Goal: Task Accomplishment & Management: Manage account settings

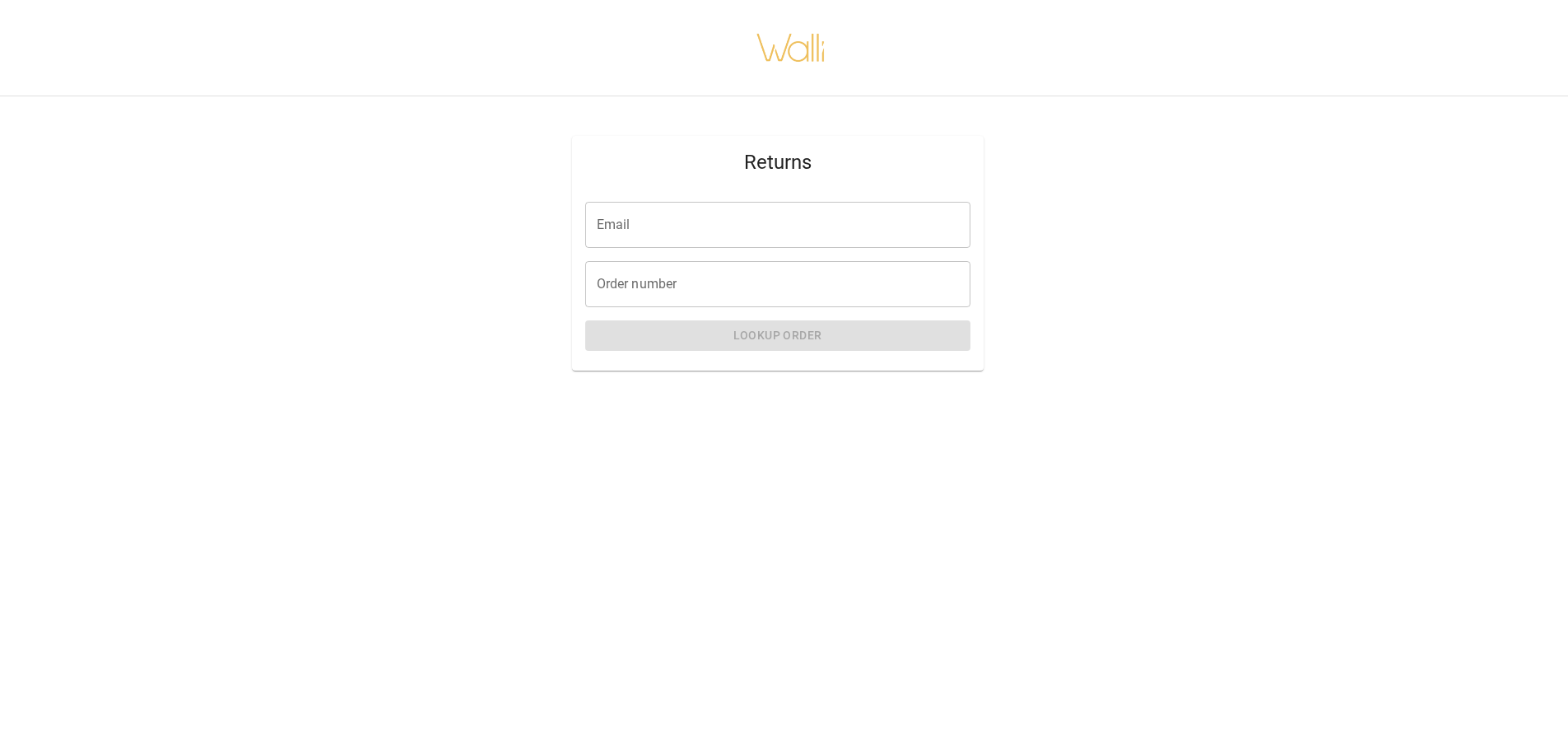
click at [716, 211] on input "Email" at bounding box center [778, 224] width 385 height 46
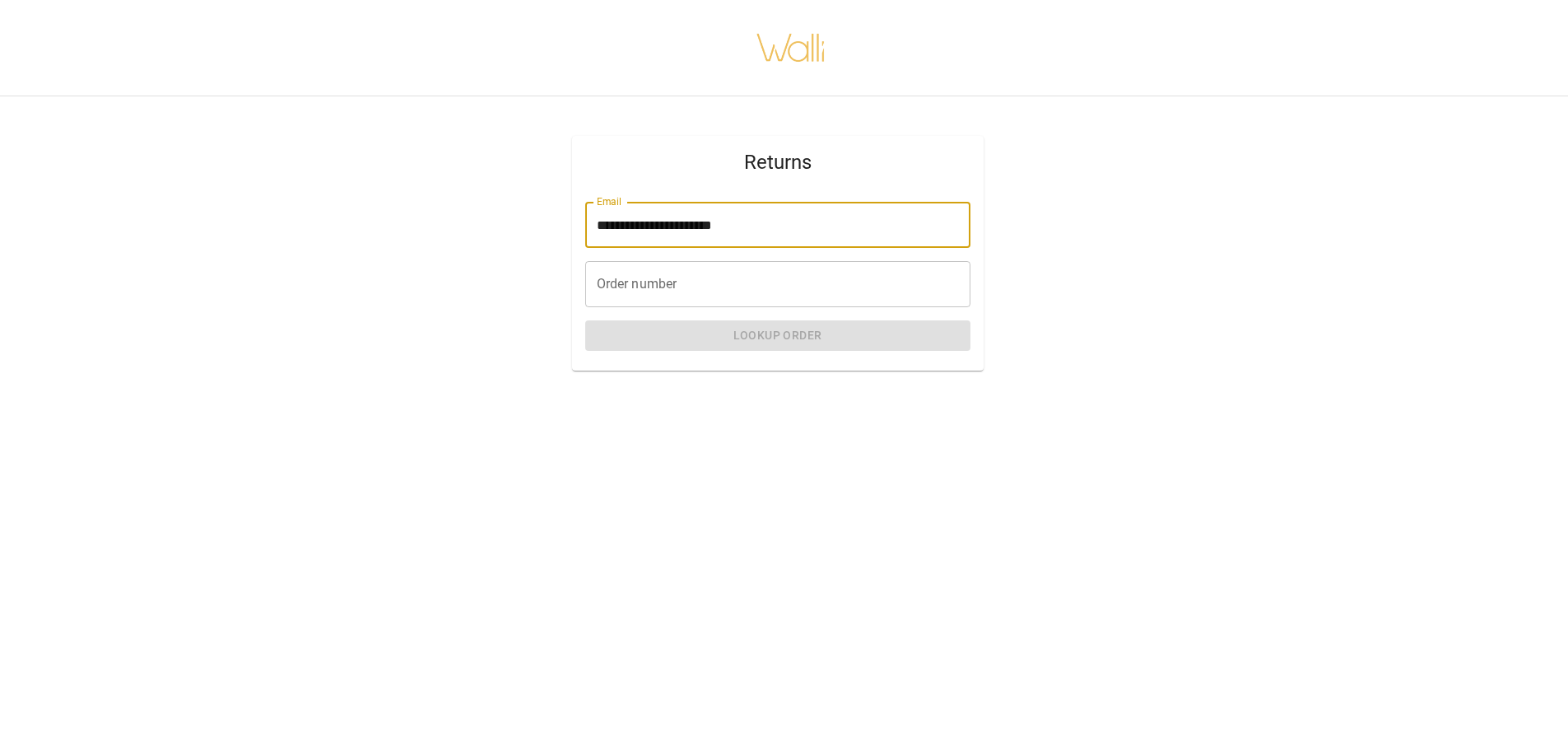
type input "**********"
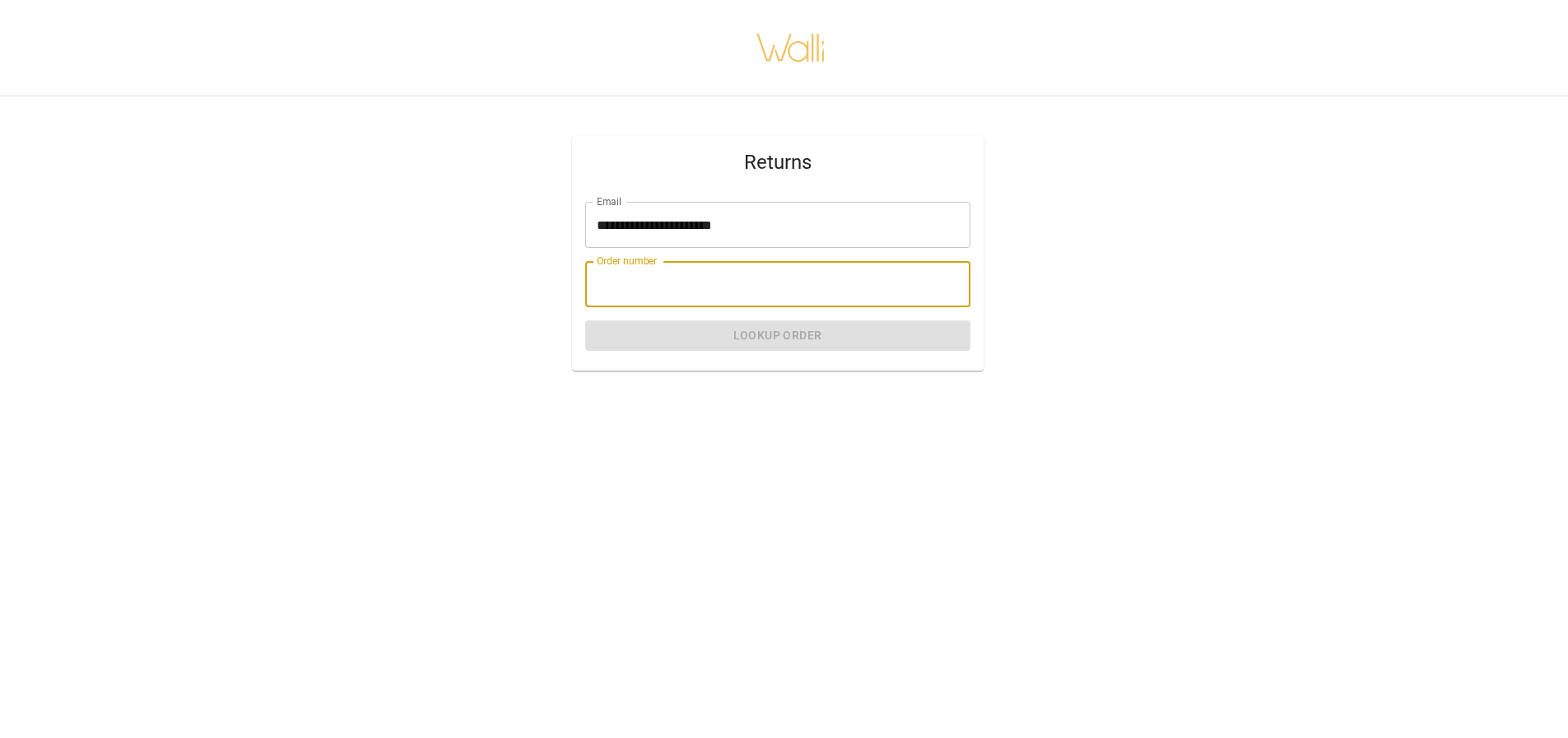
click at [700, 297] on input "Order number" at bounding box center [778, 283] width 385 height 46
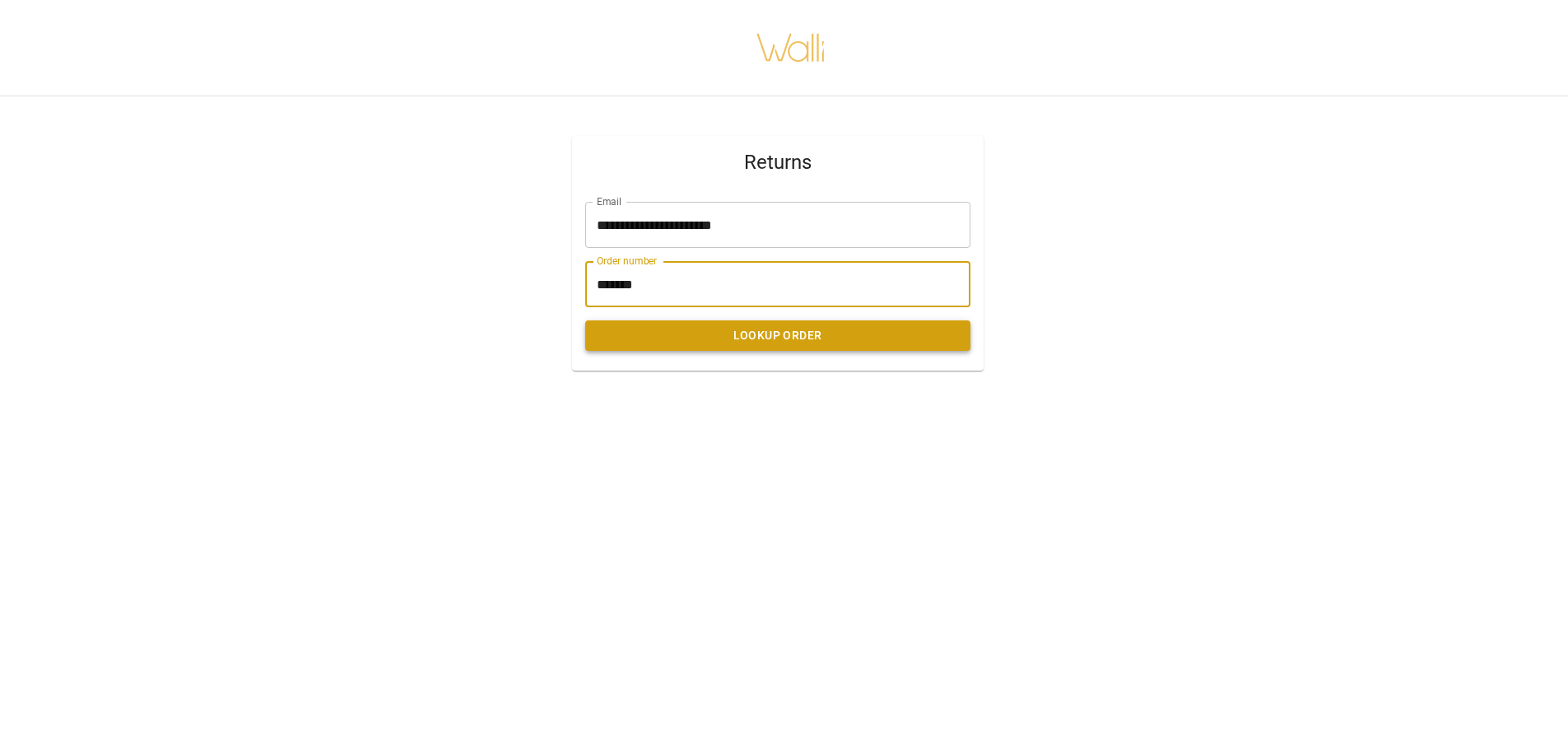
type input "*******"
click at [728, 331] on button "Lookup Order" at bounding box center [778, 336] width 385 height 30
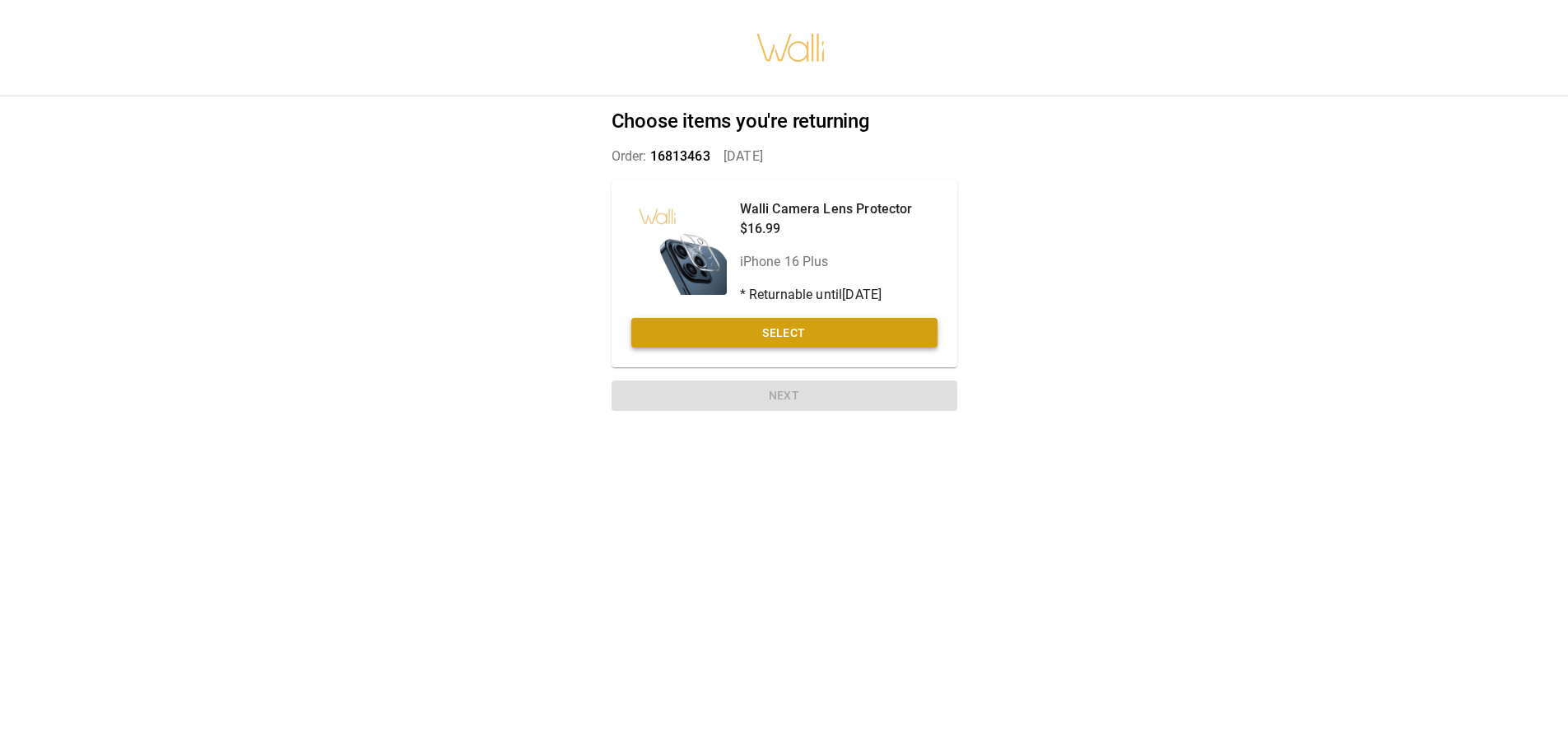
click at [785, 337] on button "Select" at bounding box center [784, 333] width 306 height 30
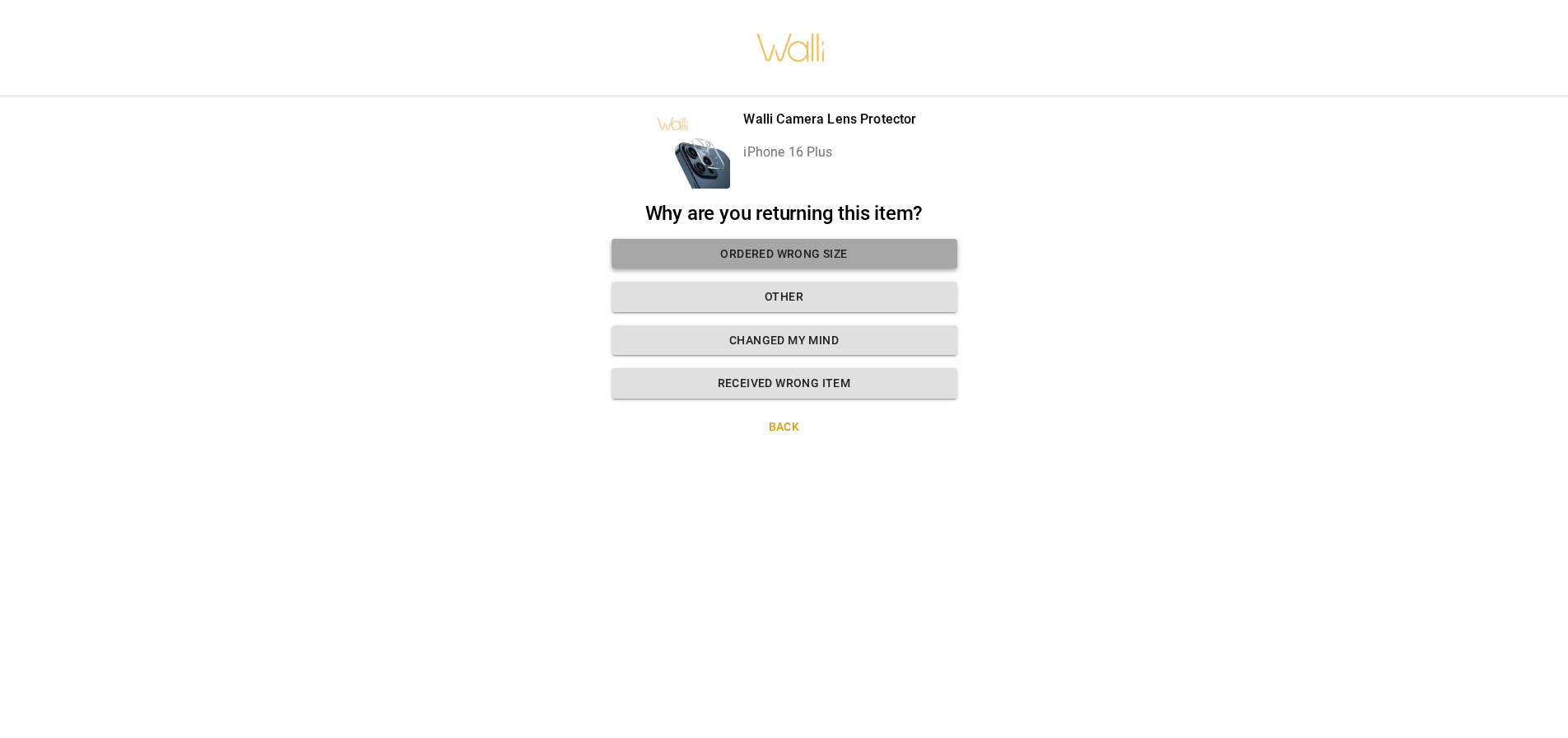
click at [869, 246] on button "Ordered wrong size" at bounding box center [784, 254] width 346 height 30
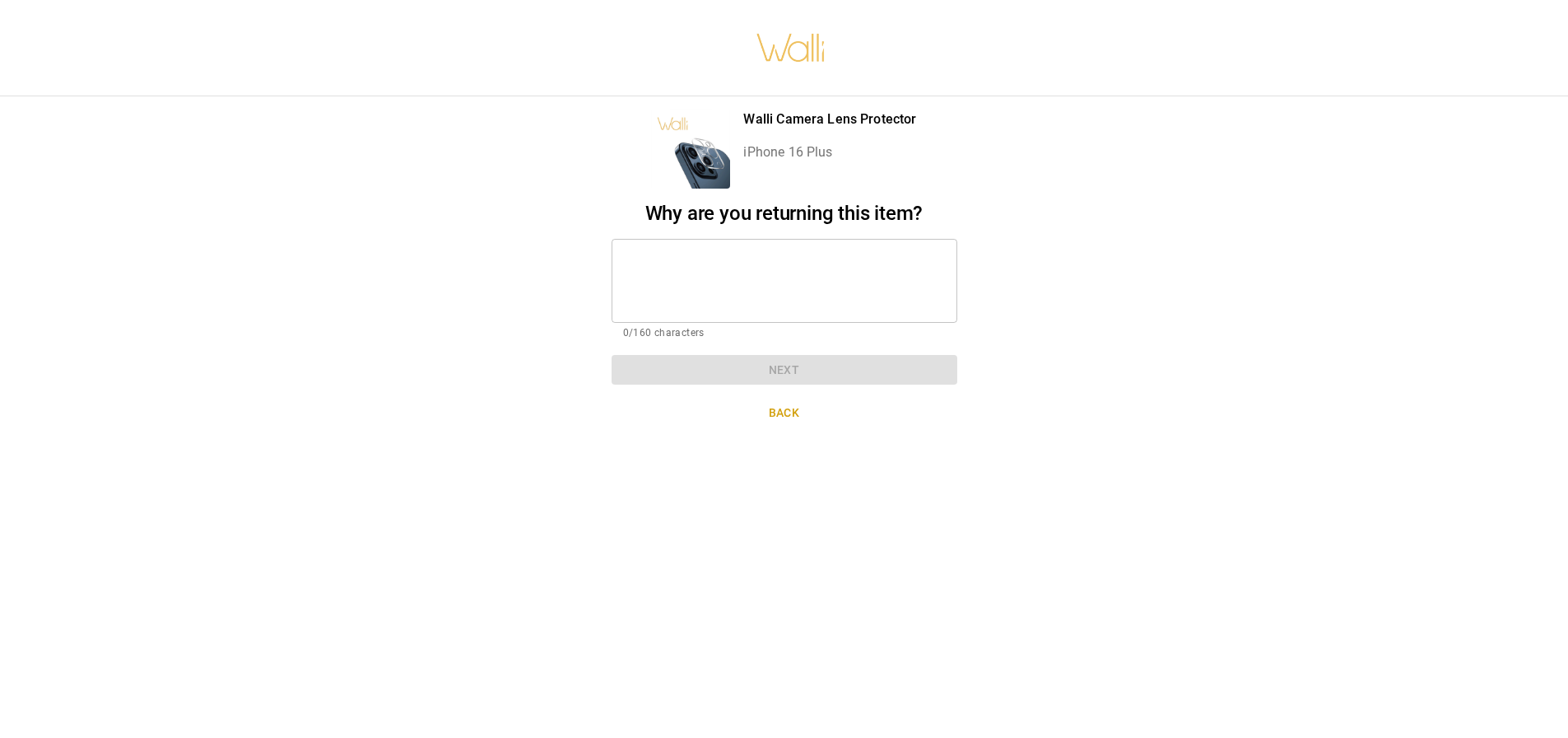
scroll to position [12, 0]
click at [841, 274] on textarea at bounding box center [784, 281] width 322 height 57
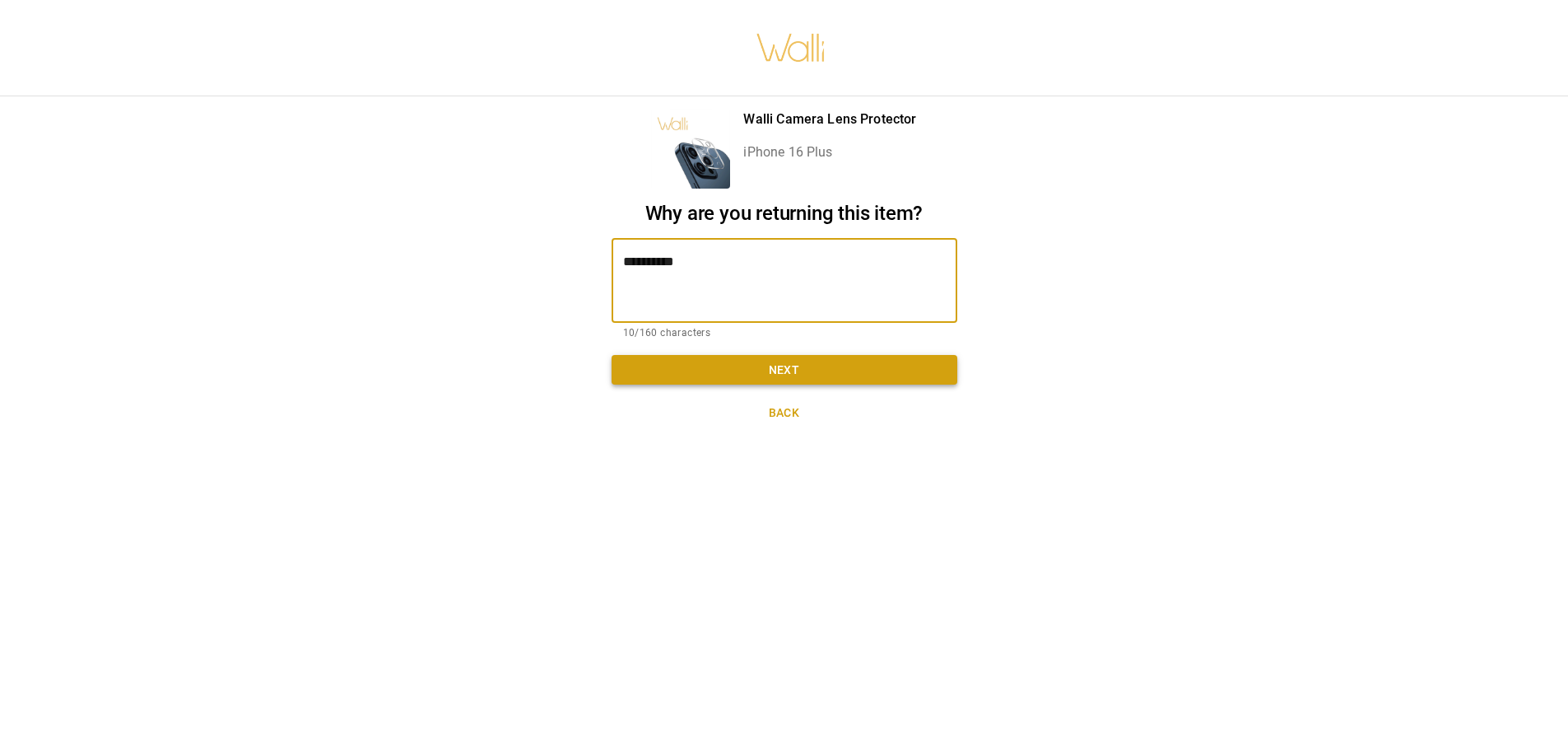
type textarea "**********"
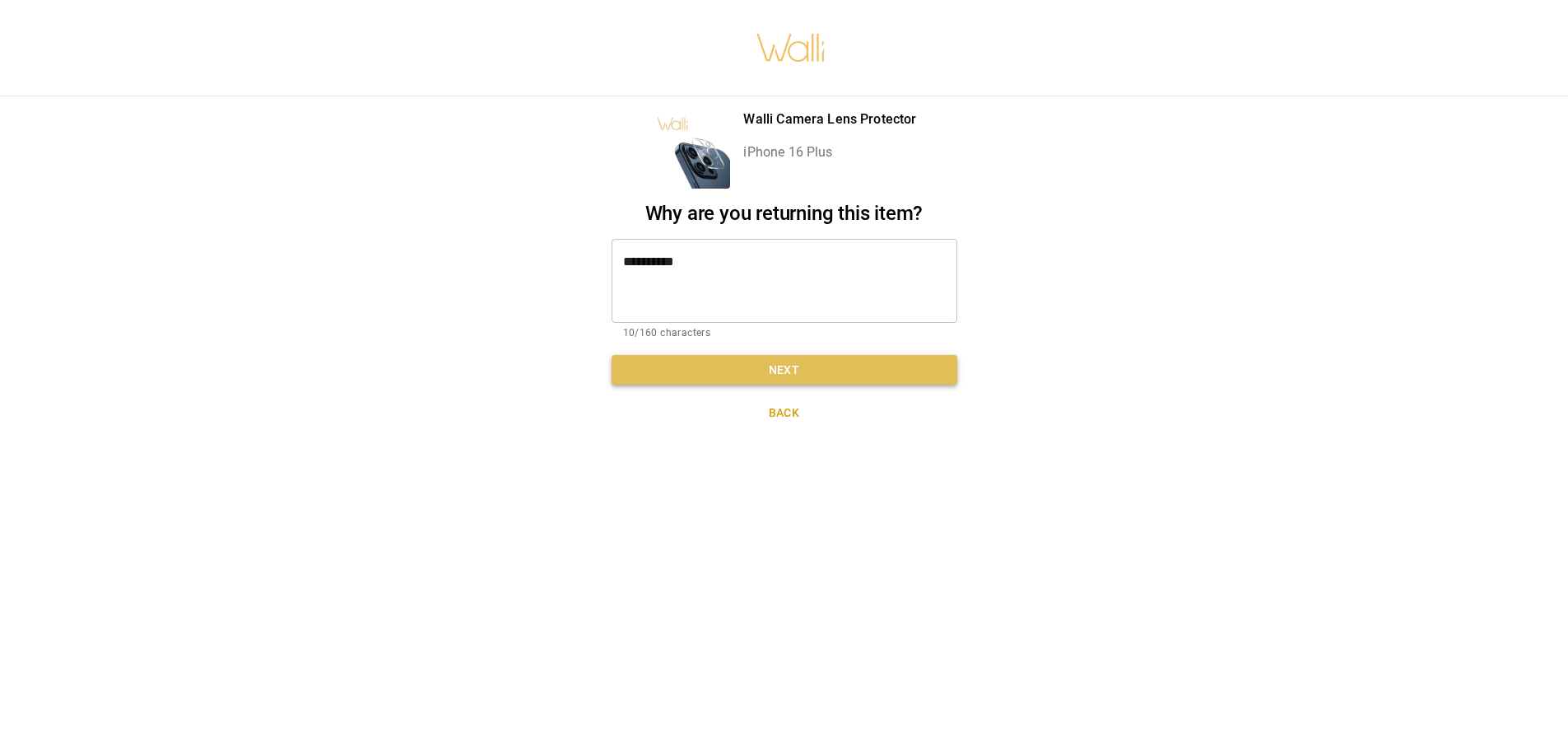
click at [825, 366] on button "Next" at bounding box center [784, 370] width 346 height 30
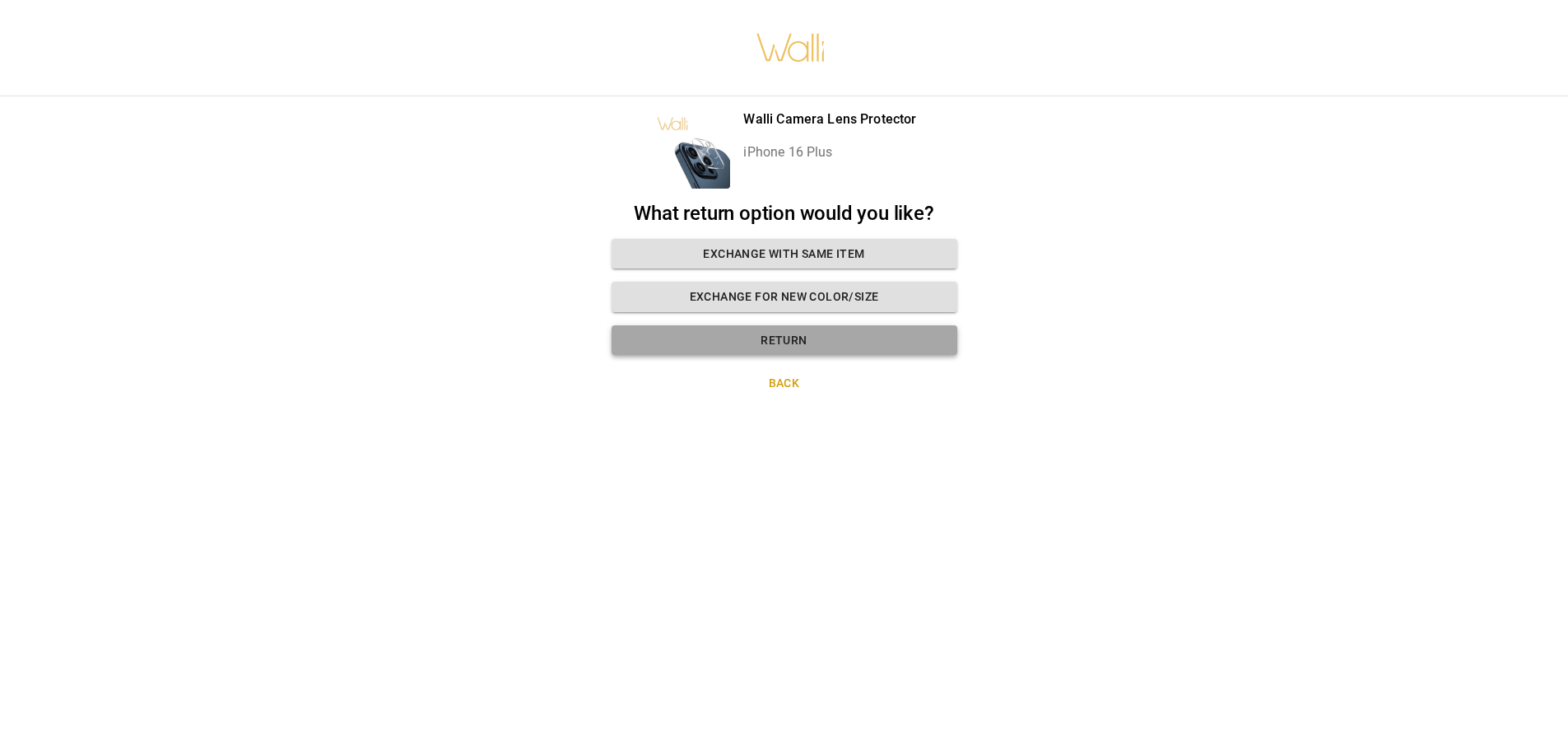
click at [762, 332] on button "Return" at bounding box center [784, 340] width 346 height 30
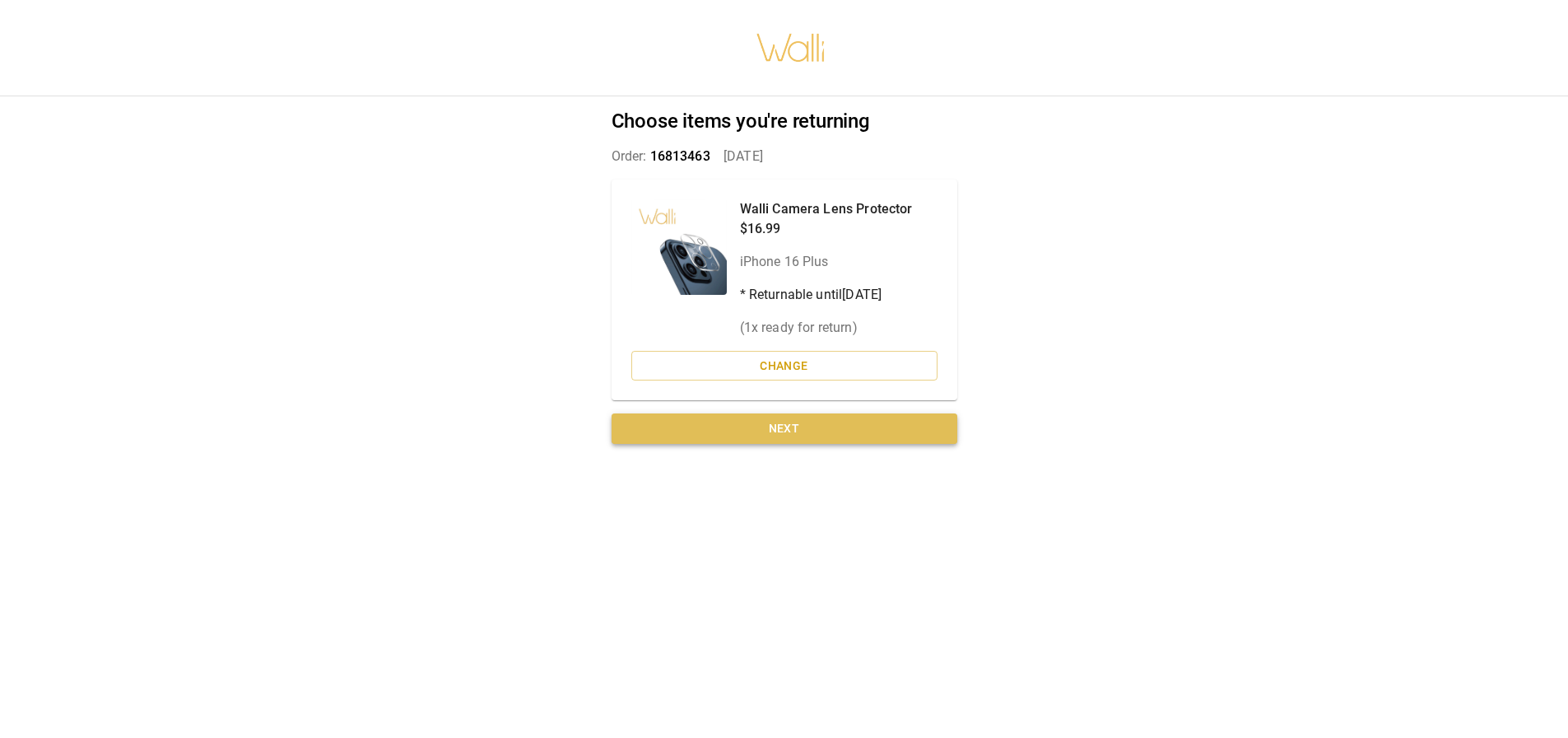
click at [803, 426] on button "Next" at bounding box center [784, 429] width 346 height 30
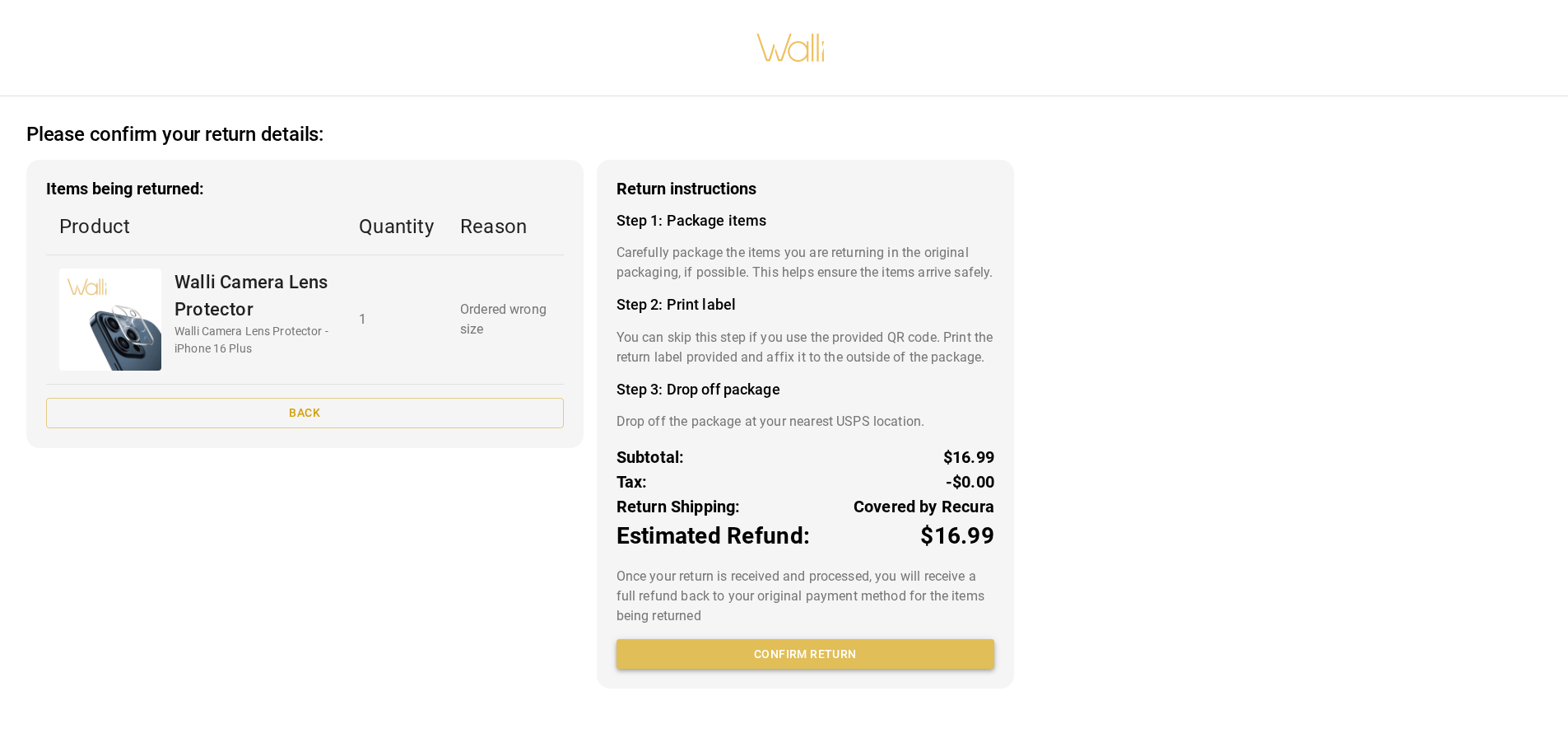
click at [831, 670] on button "Confirm return" at bounding box center [804, 654] width 377 height 30
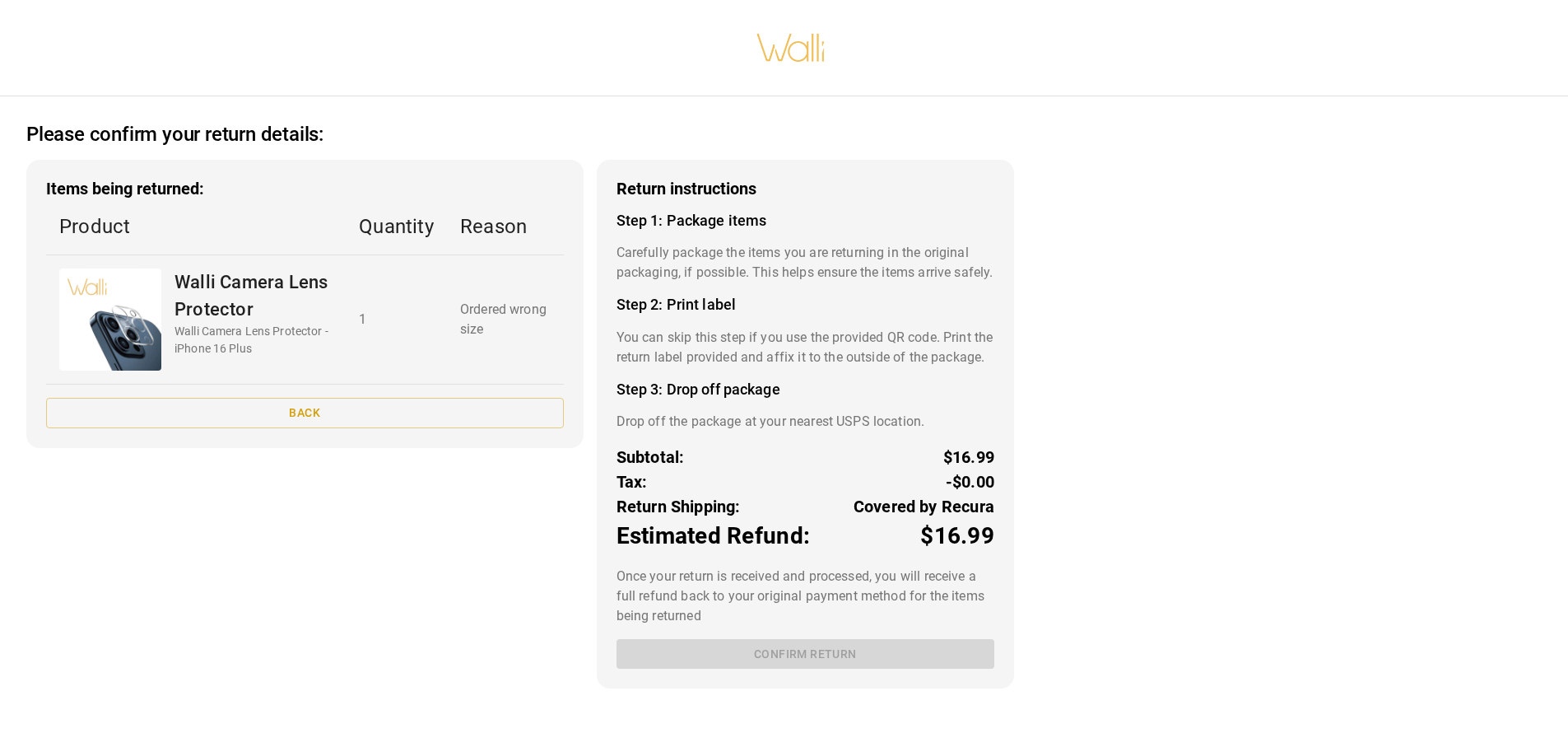
scroll to position [3, 0]
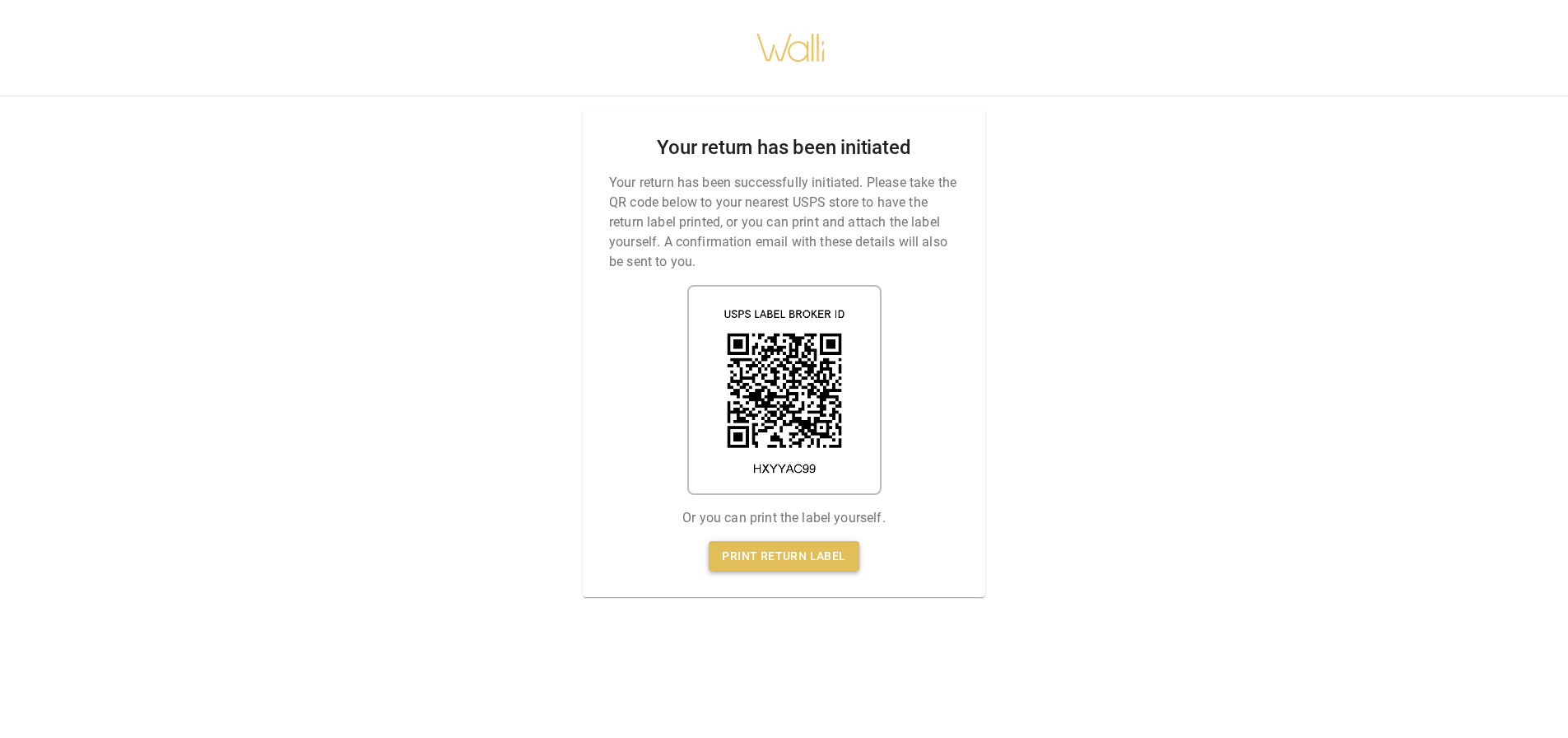
click at [846, 548] on link "Print return label" at bounding box center [784, 556] width 150 height 30
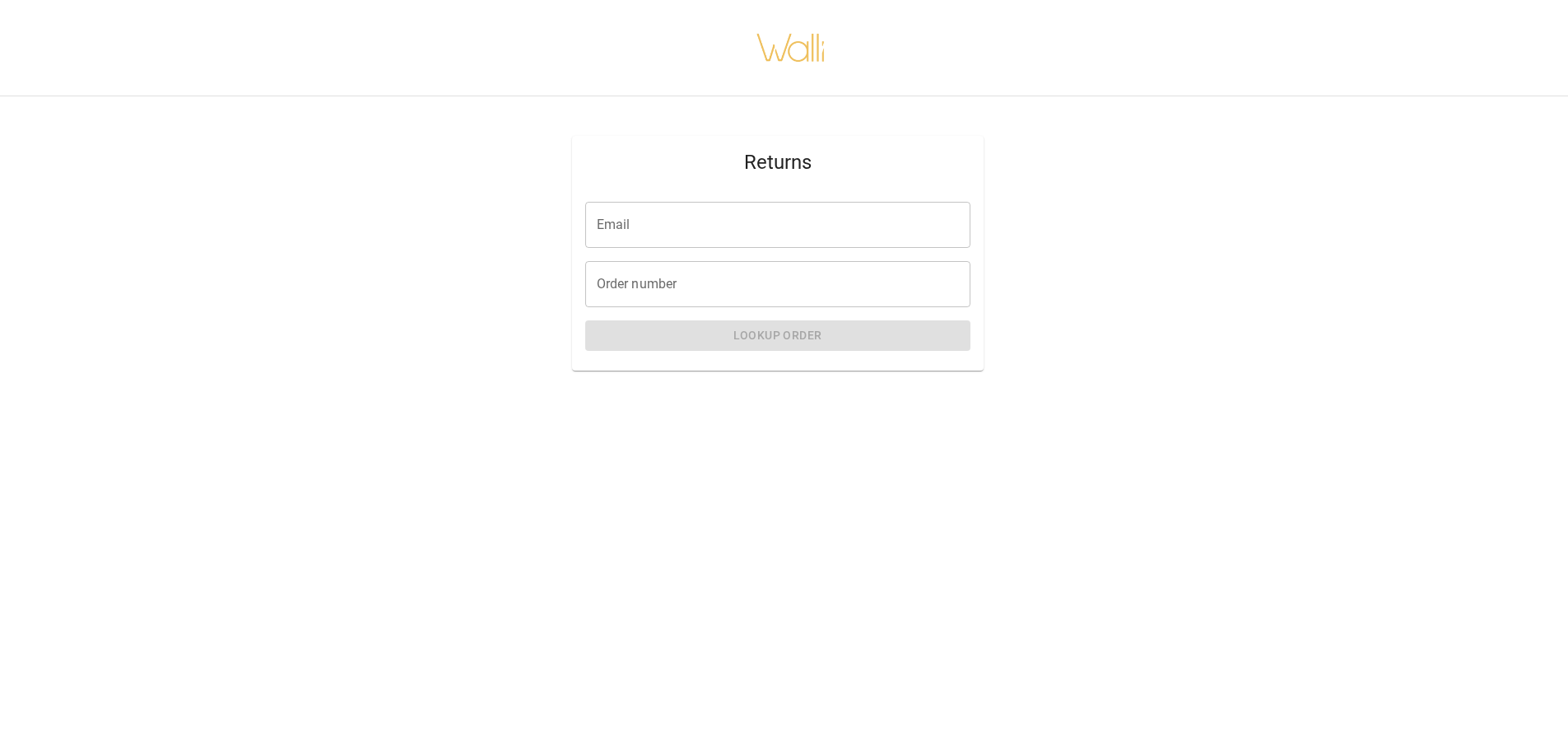
click at [863, 208] on input "Email" at bounding box center [778, 224] width 385 height 46
type input "**********"
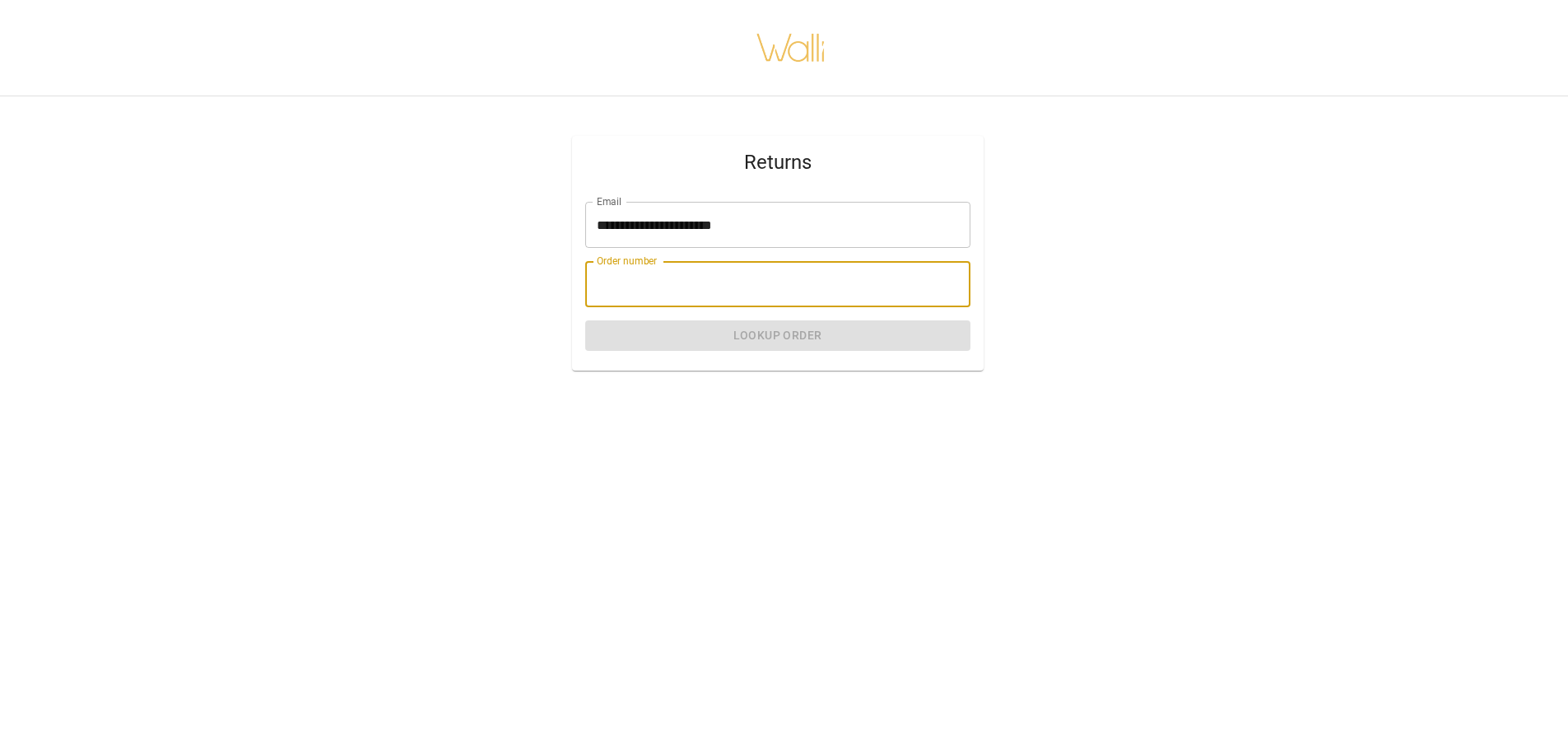
click at [676, 284] on input "Order number" at bounding box center [778, 283] width 385 height 46
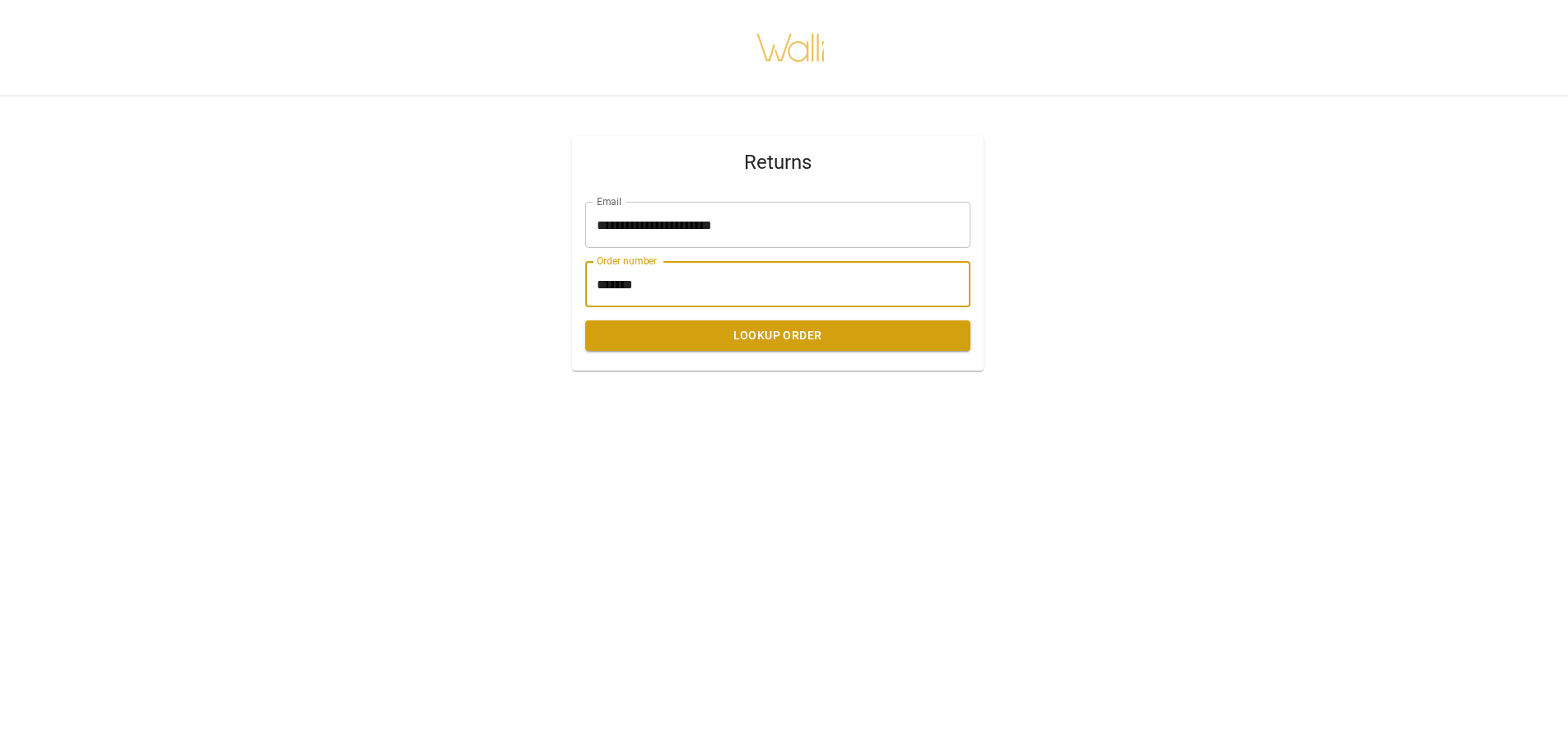
type input "*******"
click at [635, 332] on button "Lookup Order" at bounding box center [778, 336] width 385 height 30
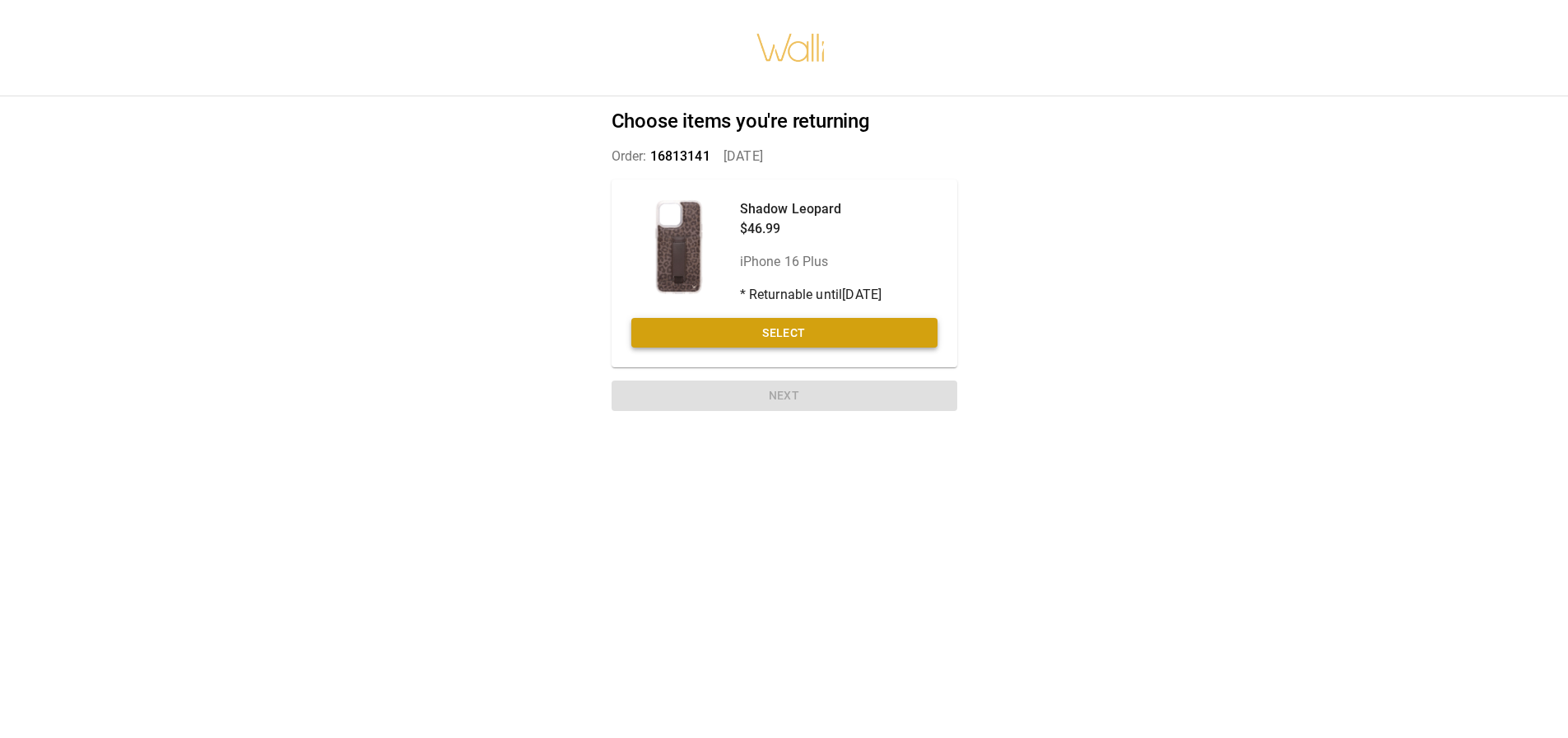
click at [725, 320] on button "Select" at bounding box center [784, 333] width 306 height 30
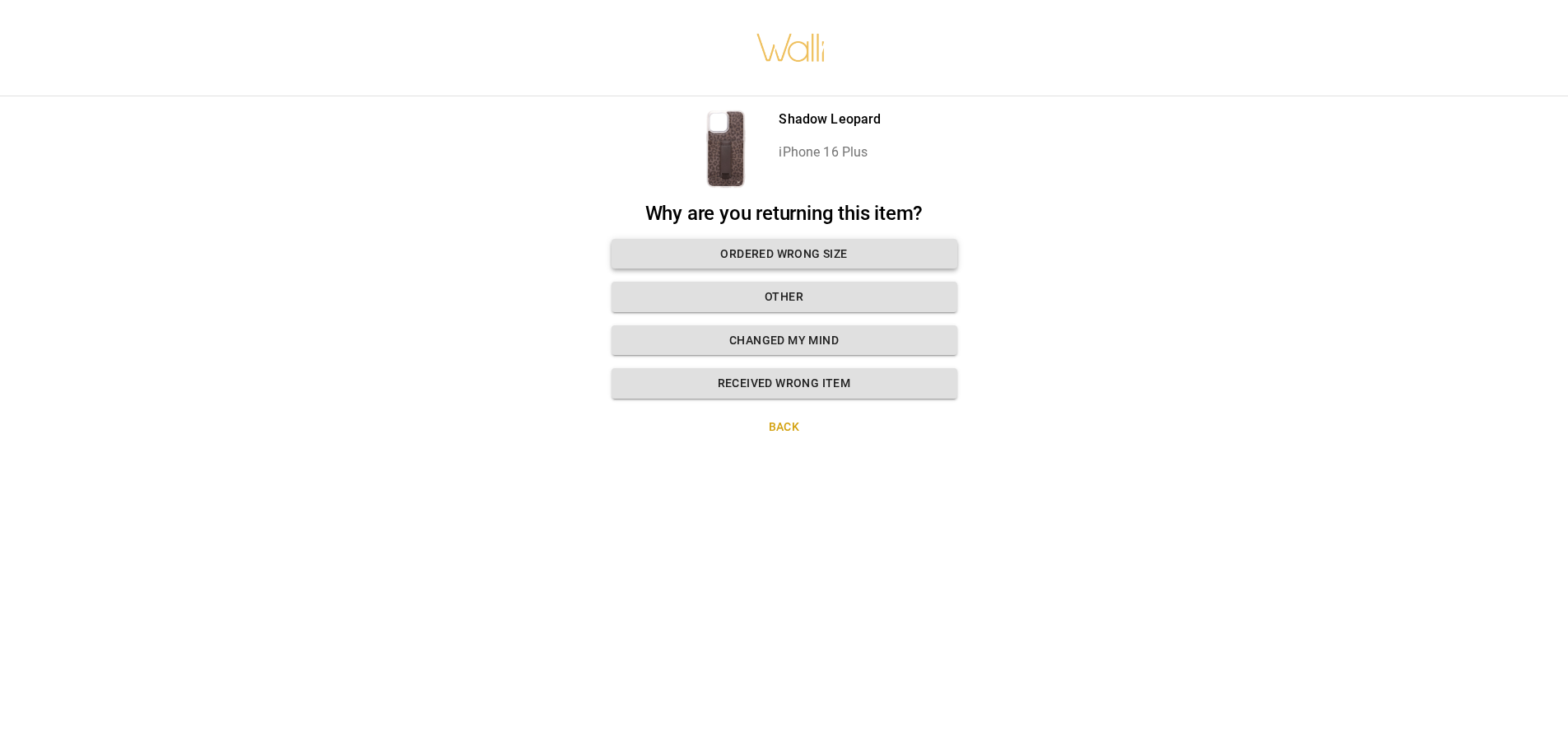
click at [794, 250] on button "Ordered wrong size" at bounding box center [784, 254] width 346 height 30
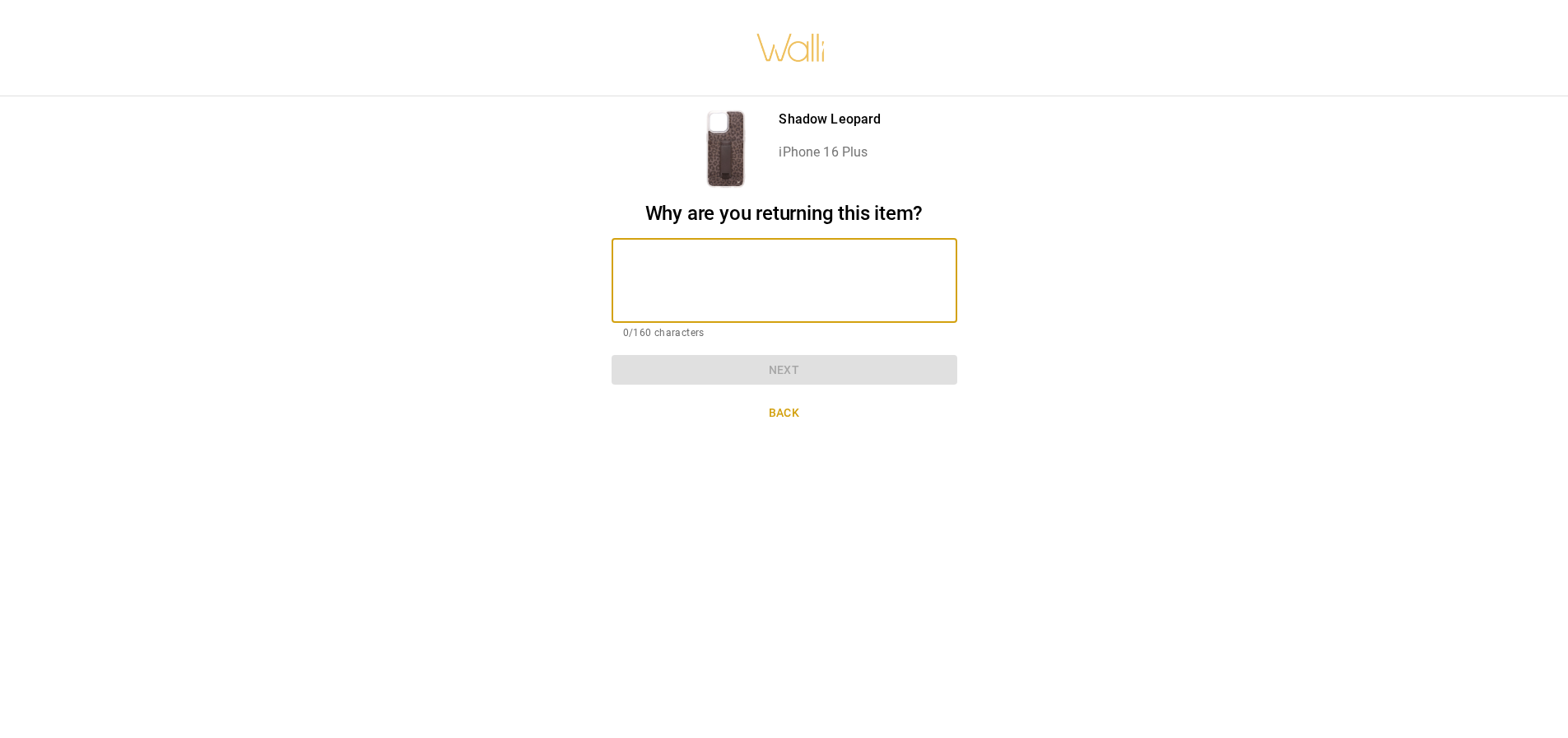
click at [793, 259] on textarea at bounding box center [784, 281] width 322 height 57
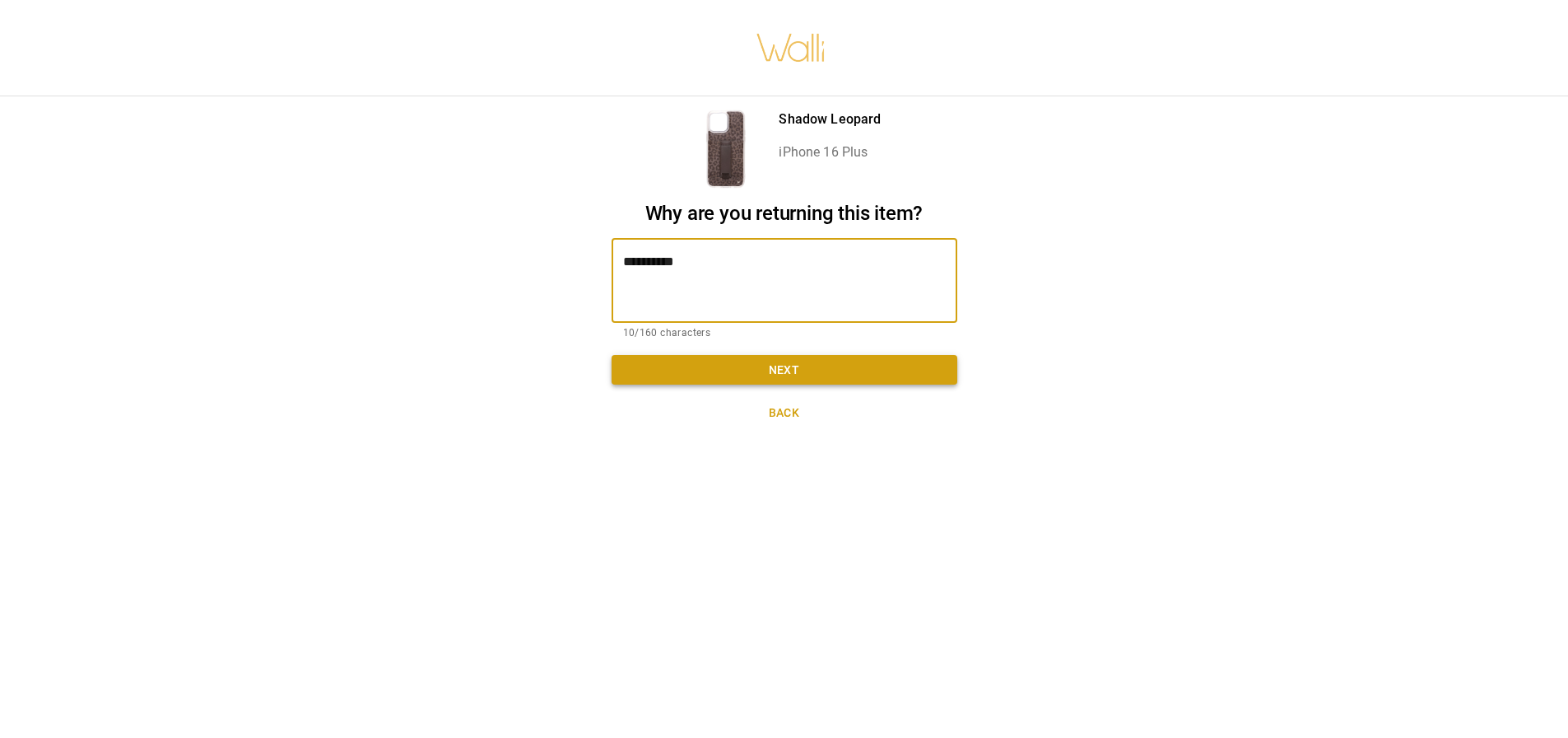
type textarea "**********"
click at [782, 371] on button "Next" at bounding box center [784, 370] width 346 height 30
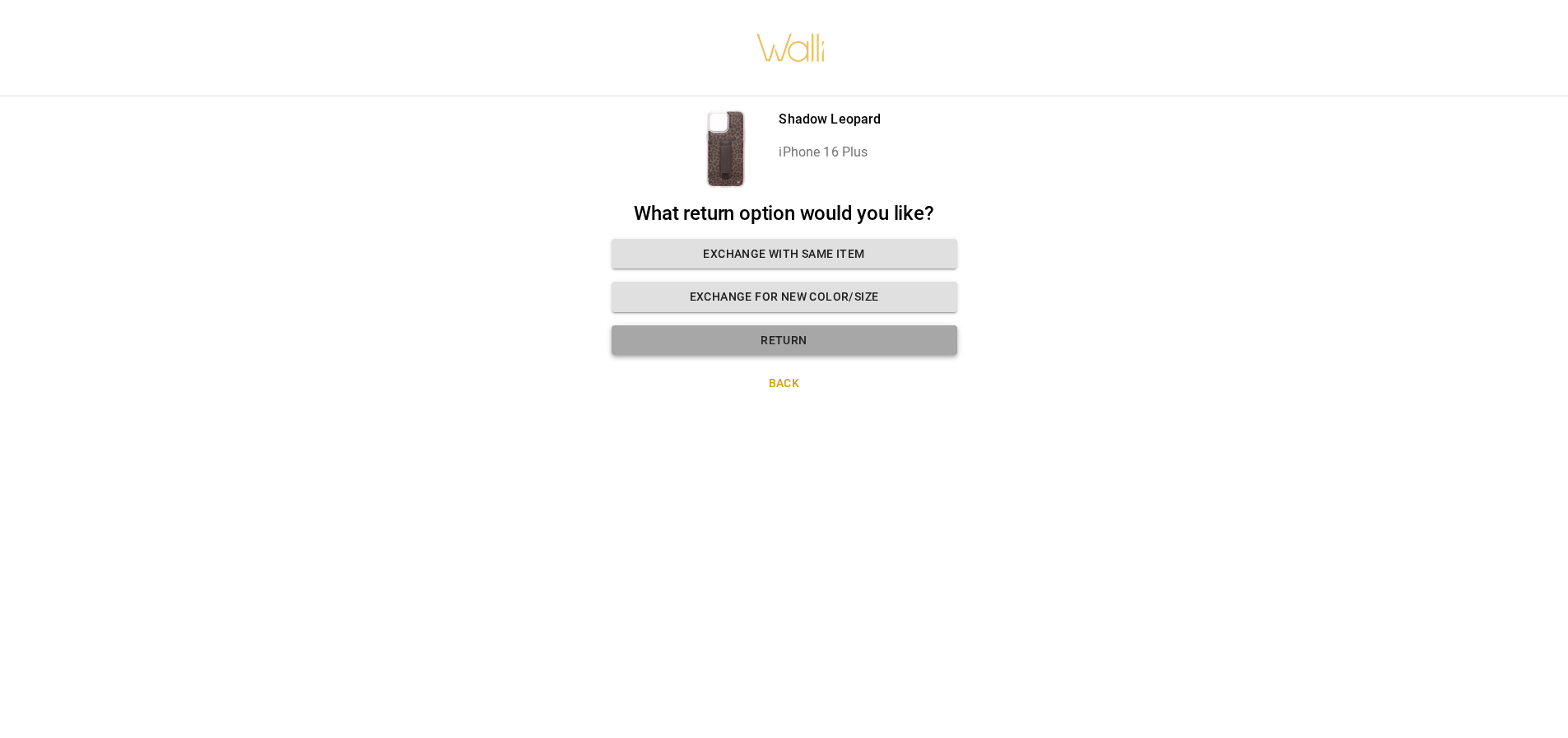
click at [764, 340] on button "Return" at bounding box center [784, 340] width 346 height 30
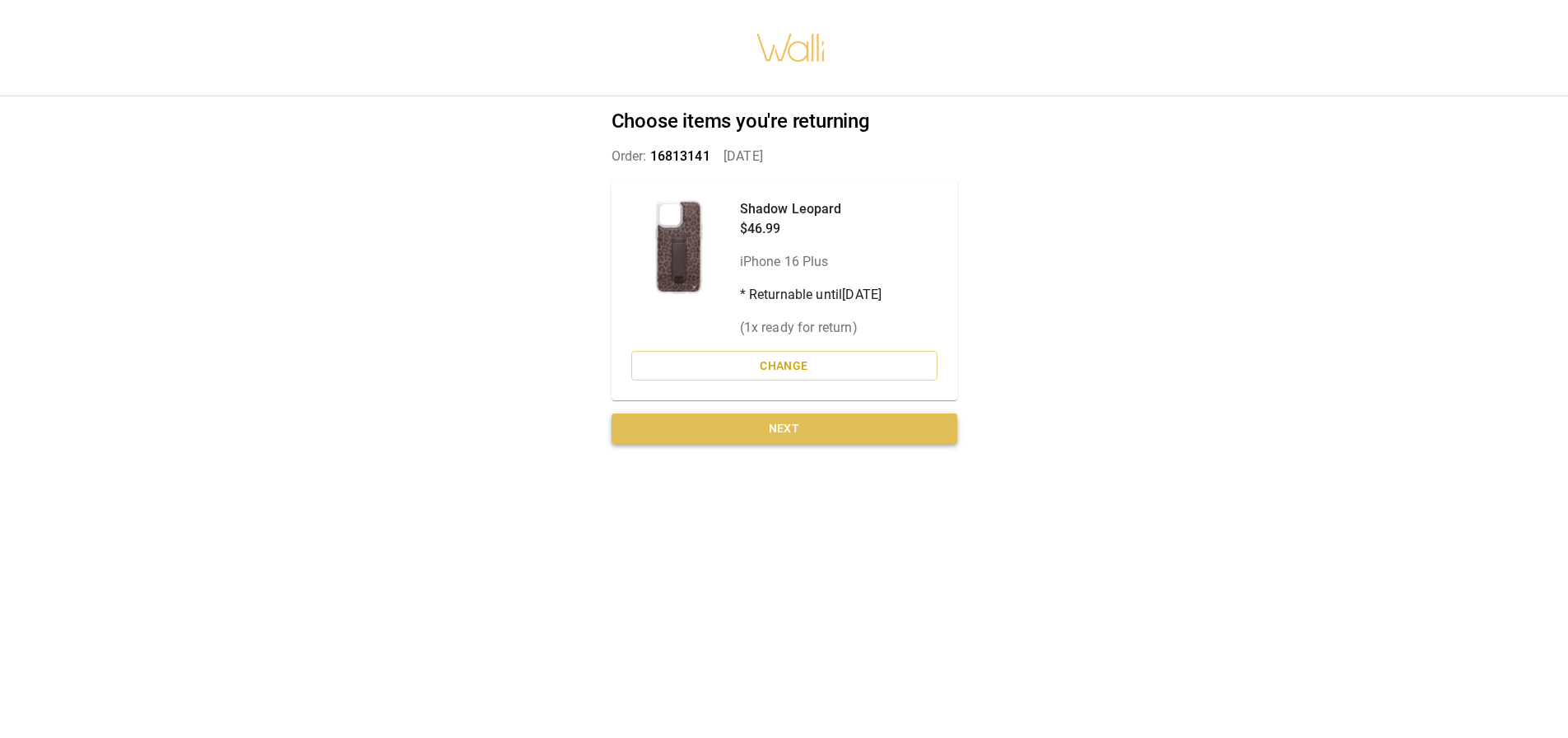
click at [765, 435] on button "Next" at bounding box center [784, 429] width 346 height 30
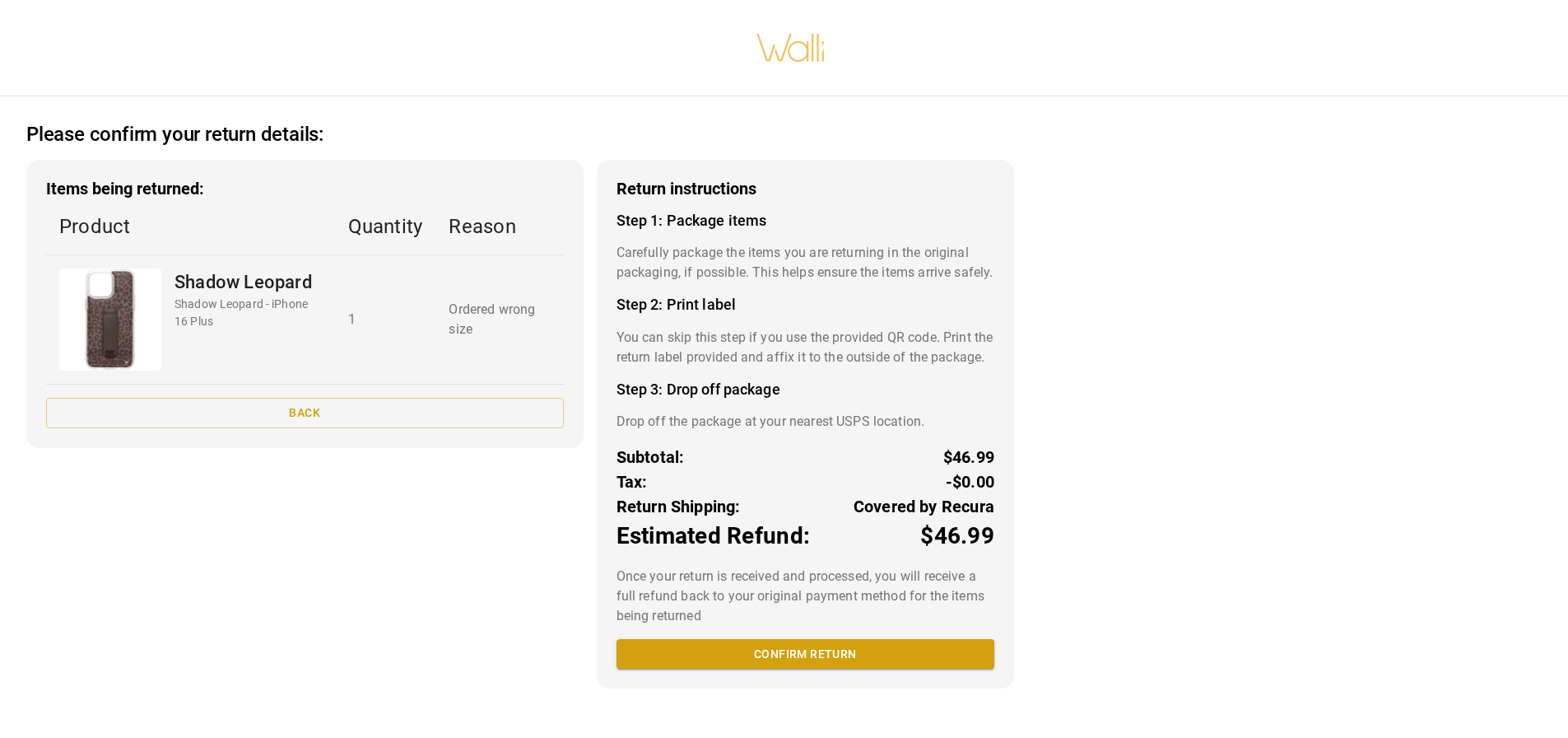
scroll to position [3, 0]
click at [771, 670] on button "Confirm return" at bounding box center [804, 654] width 377 height 30
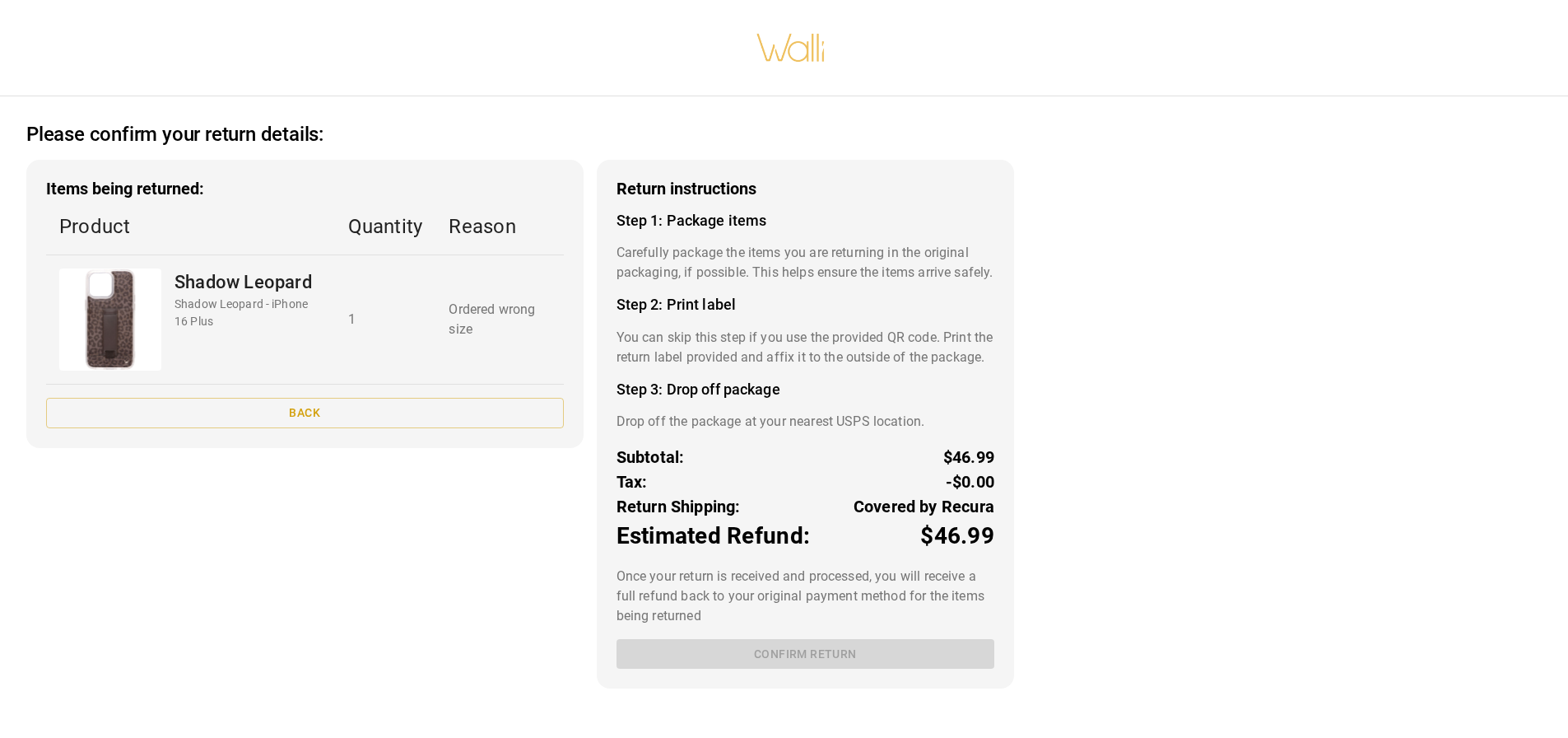
click at [843, 687] on div "Return instructions Step 1: Package items Carefully package the items you are r…" at bounding box center [805, 424] width 417 height 529
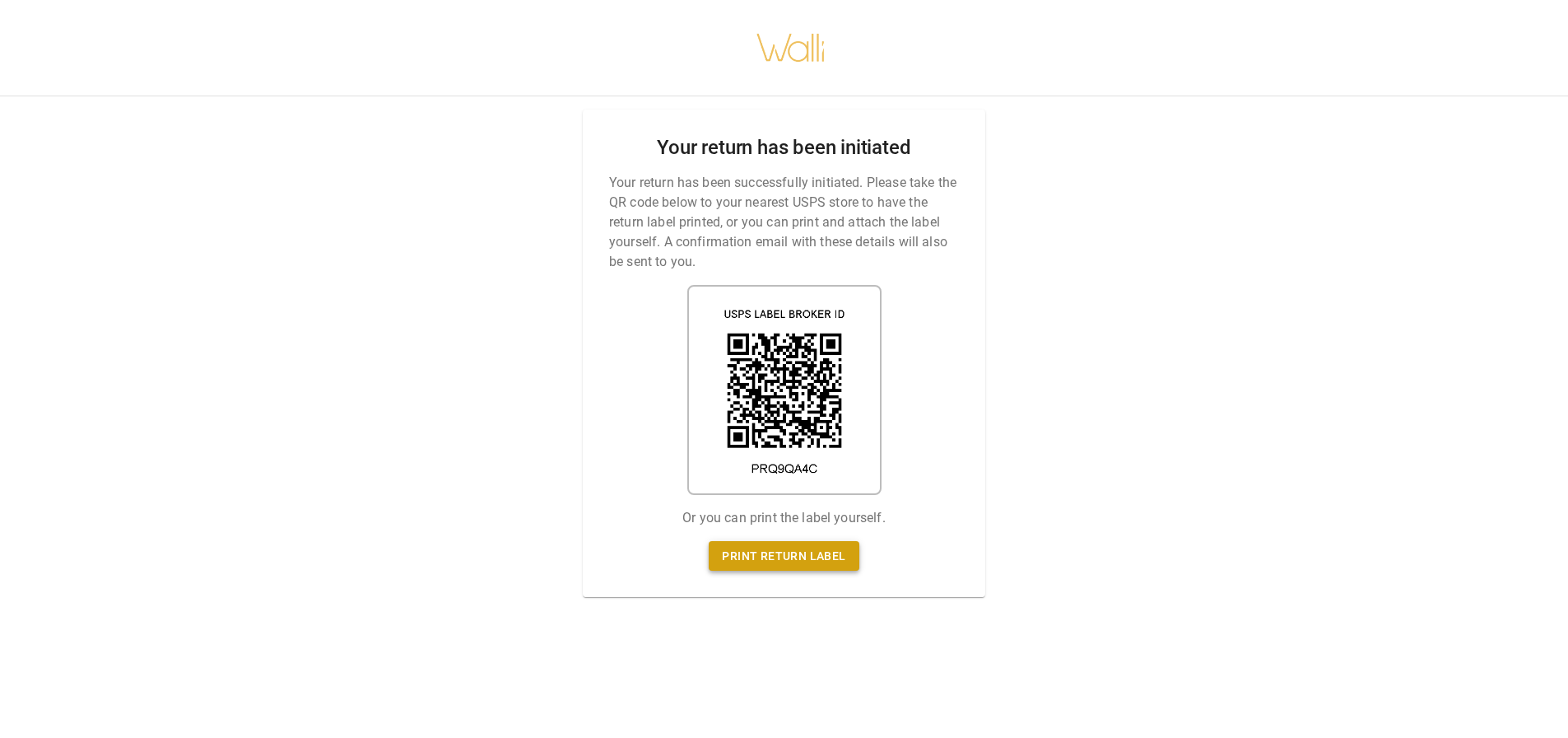
click at [805, 555] on link "Print return label" at bounding box center [784, 556] width 150 height 30
